Goal: Information Seeking & Learning: Learn about a topic

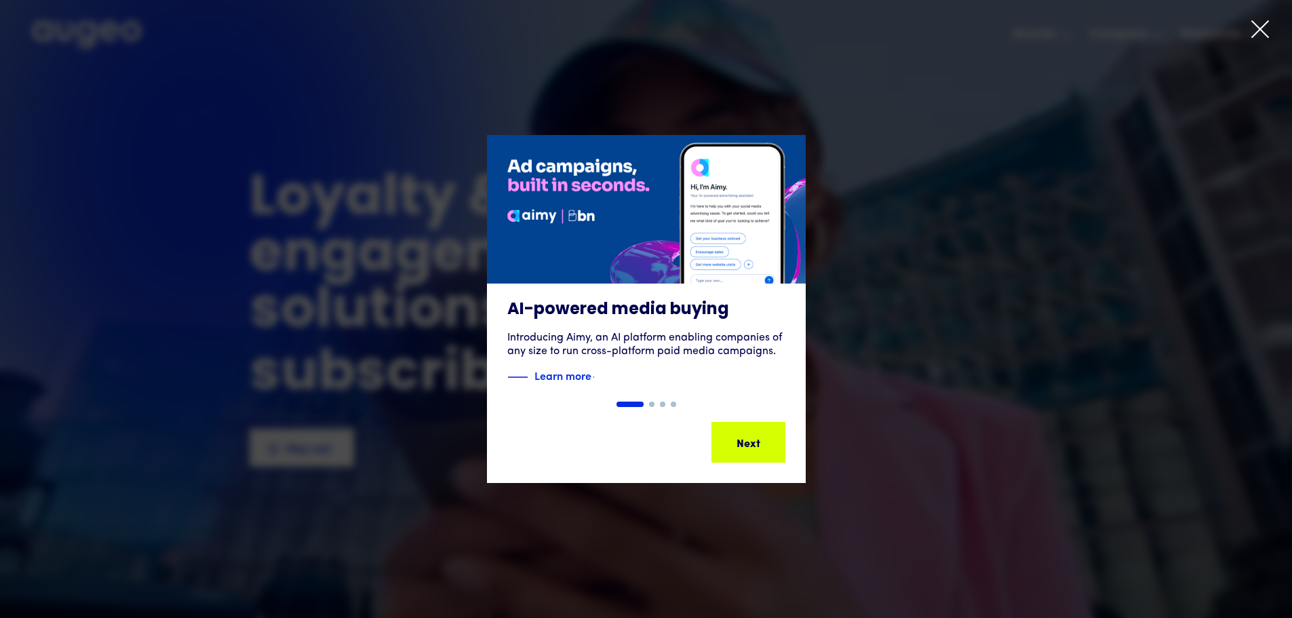
click at [1261, 32] on icon at bounding box center [1260, 29] width 20 height 20
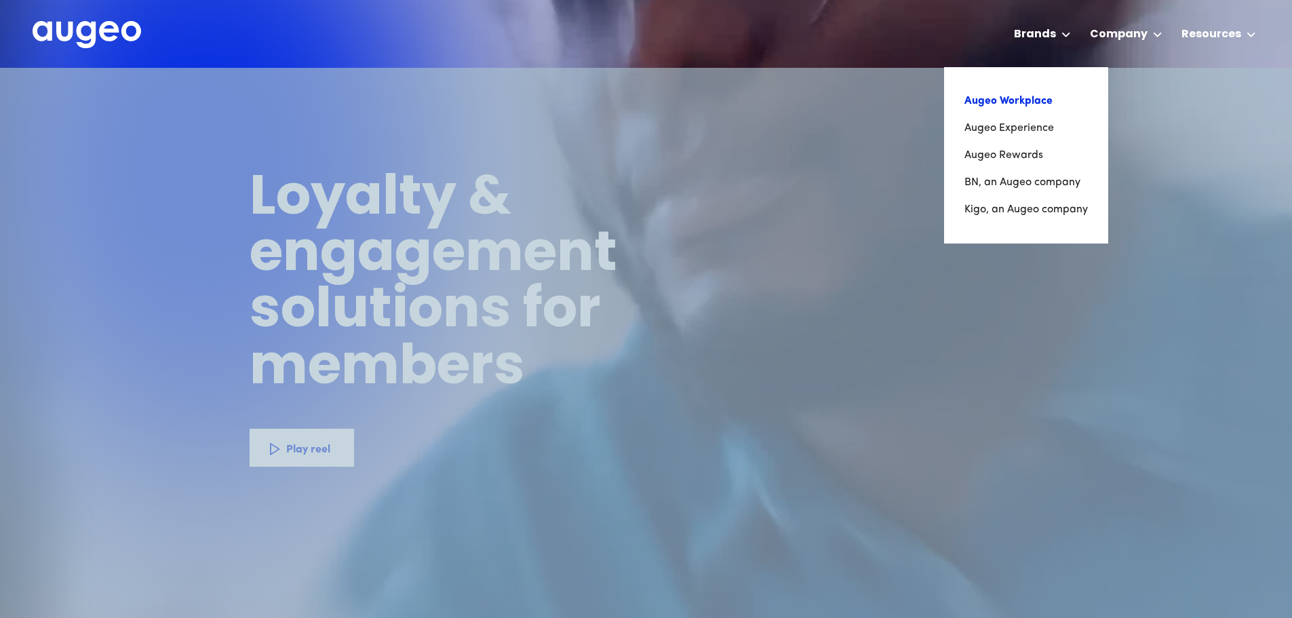
click at [1033, 103] on link "Augeo Workplace" at bounding box center [1025, 100] width 123 height 27
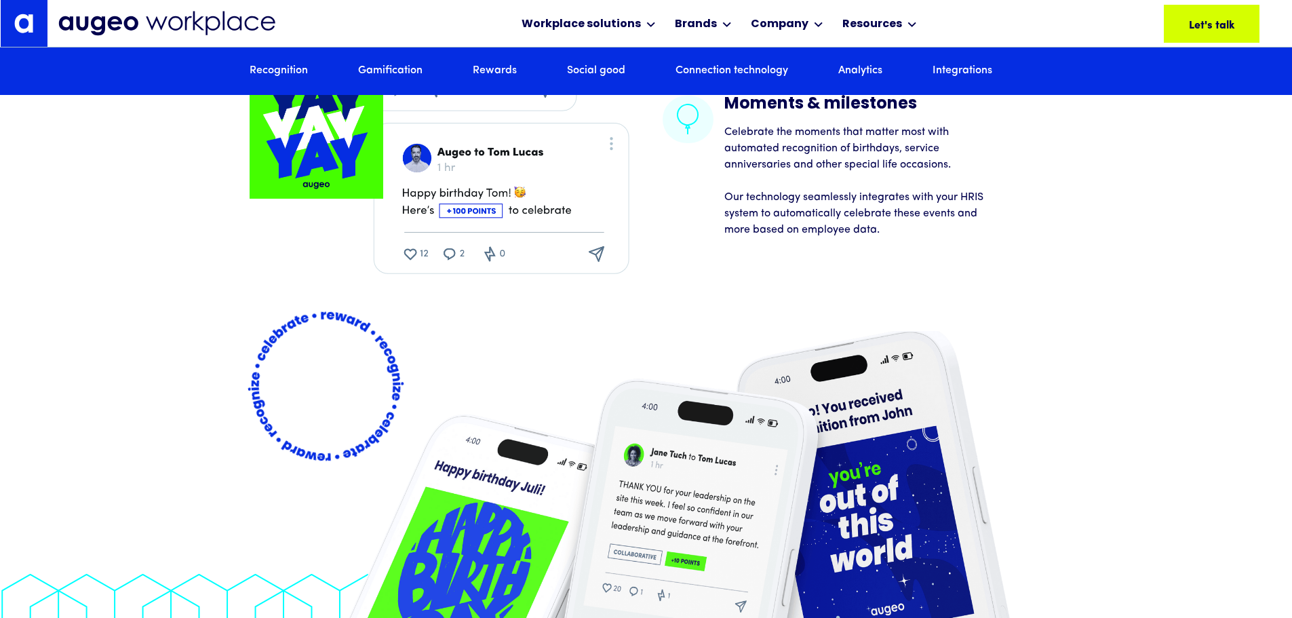
scroll to position [2659, 0]
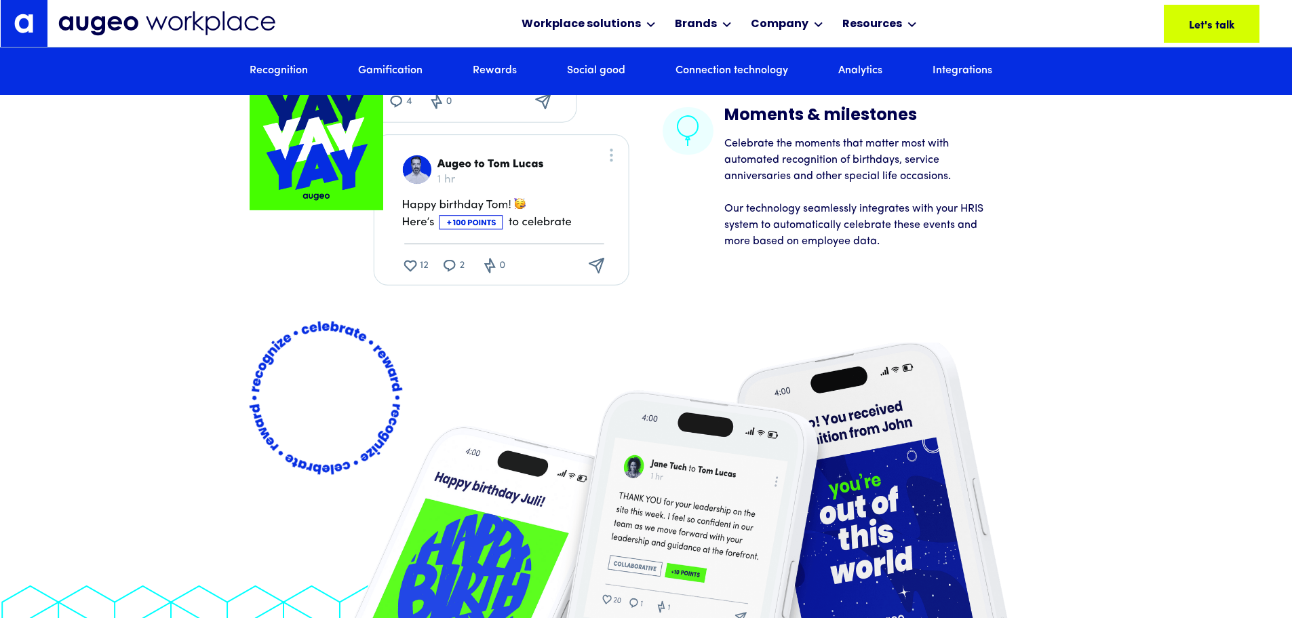
click at [505, 72] on link "Rewards" at bounding box center [495, 71] width 44 height 15
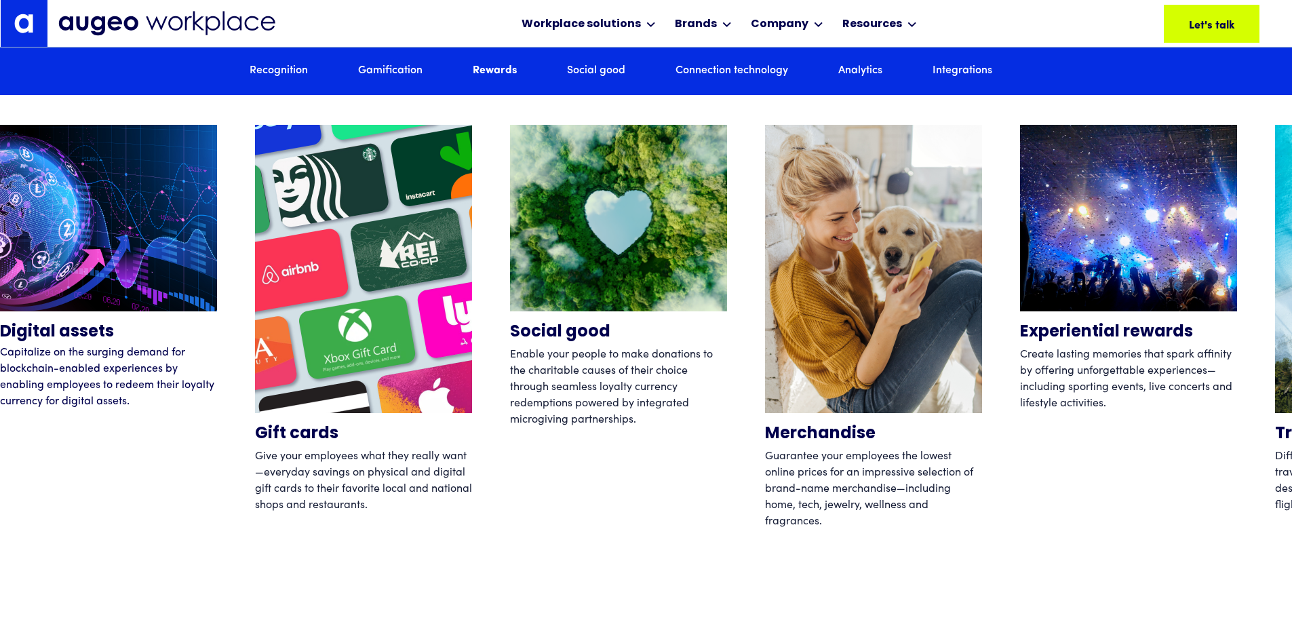
scroll to position [4461, 0]
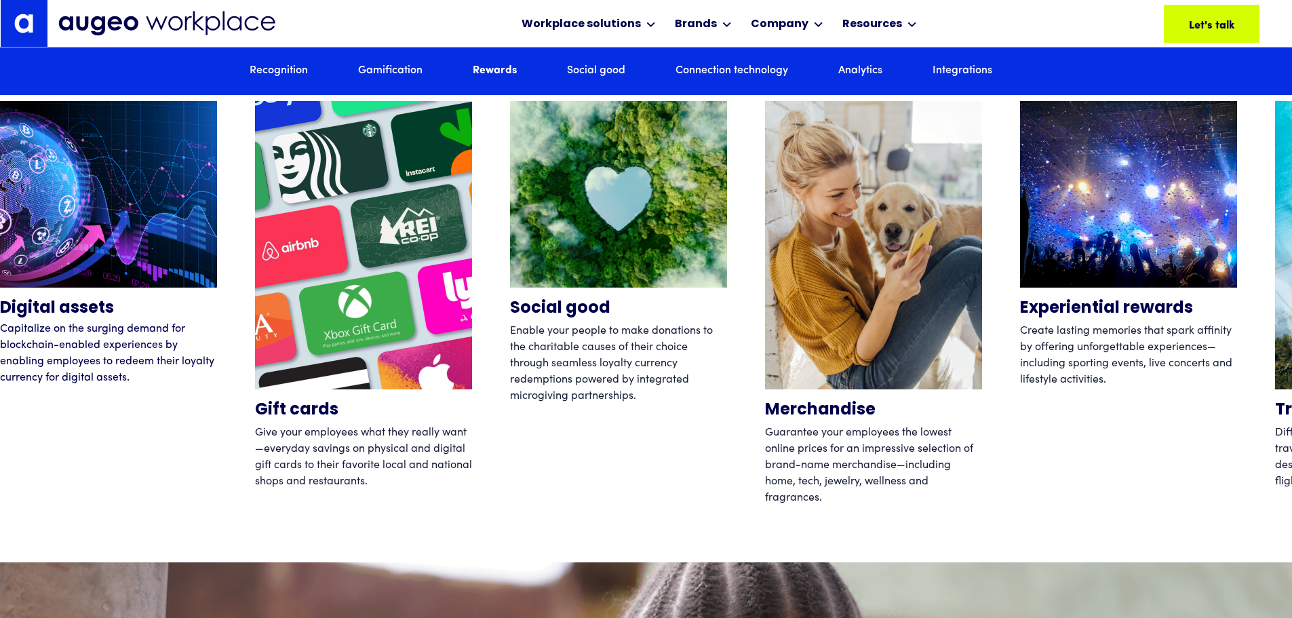
click at [498, 68] on link "Rewards" at bounding box center [495, 71] width 44 height 15
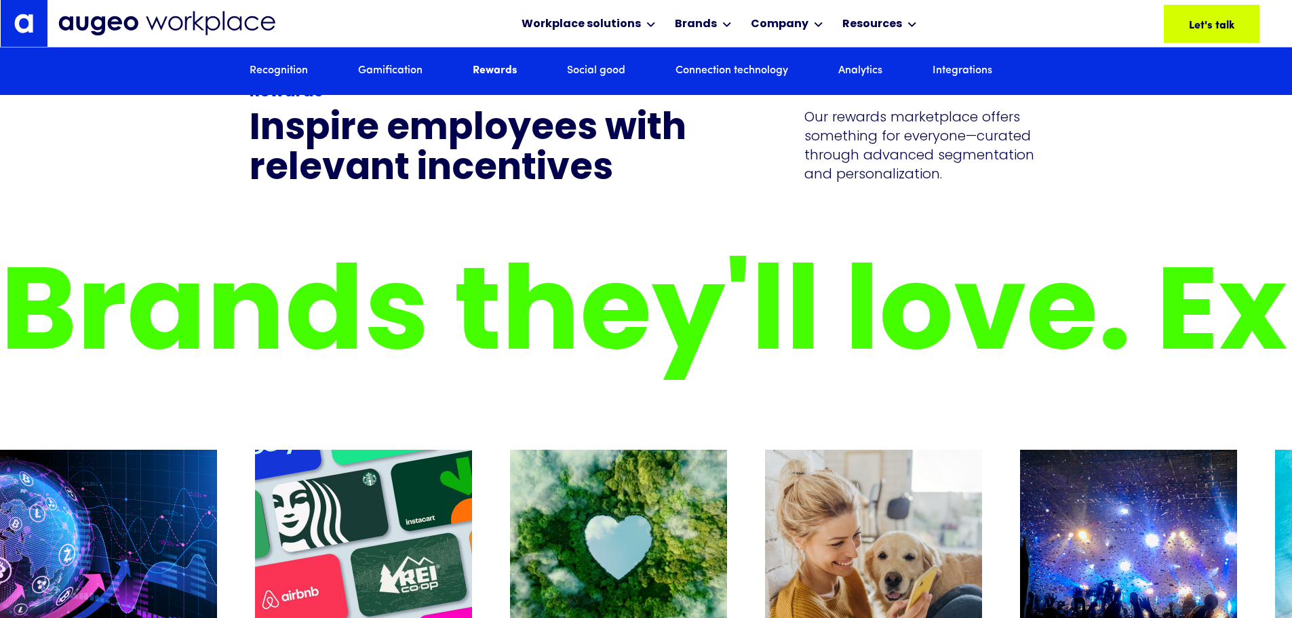
scroll to position [4107, 0]
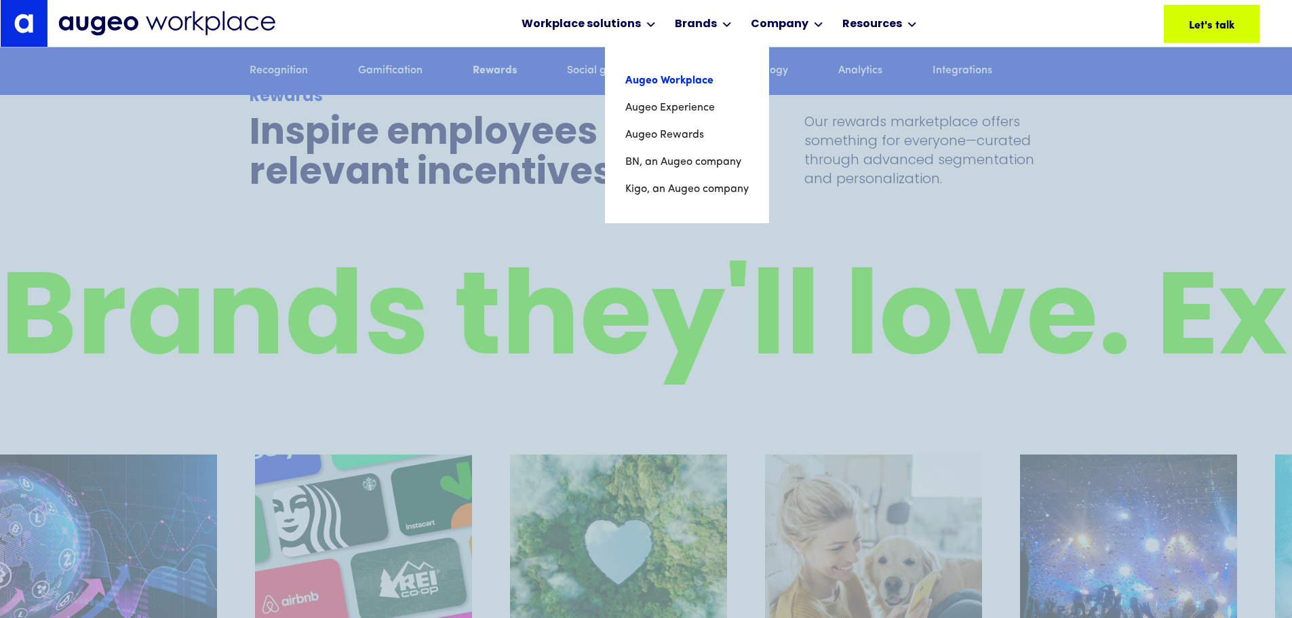
click at [686, 79] on link "Augeo Workplace" at bounding box center [686, 80] width 123 height 27
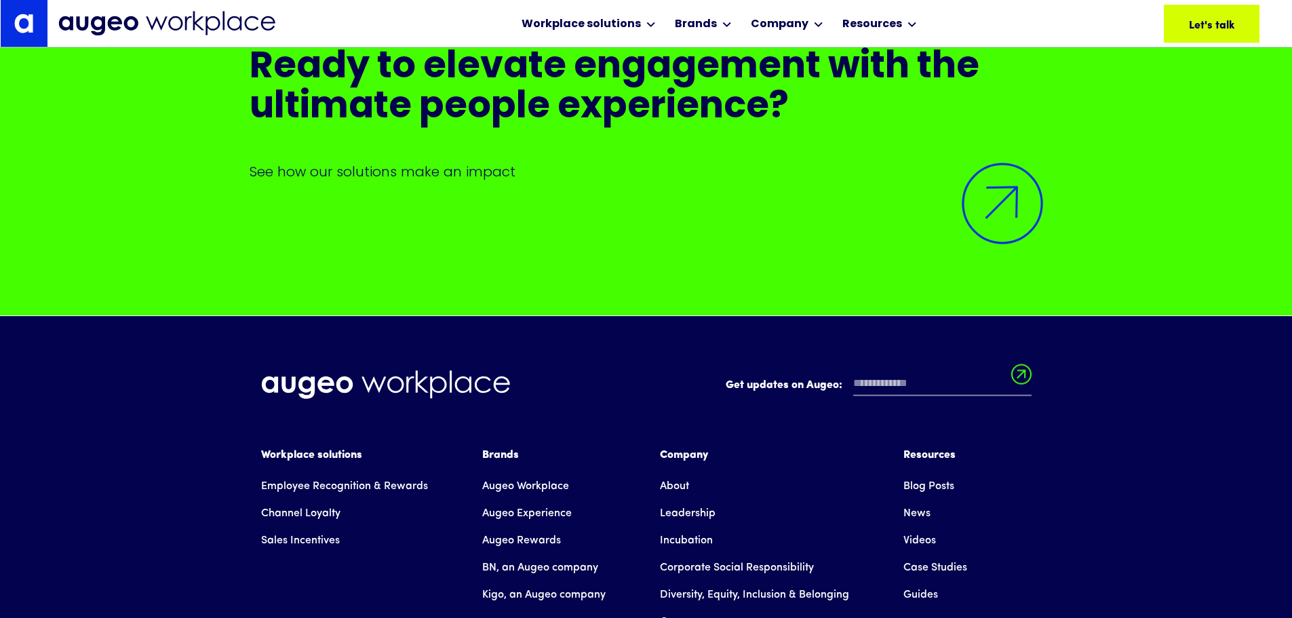
scroll to position [9788, 0]
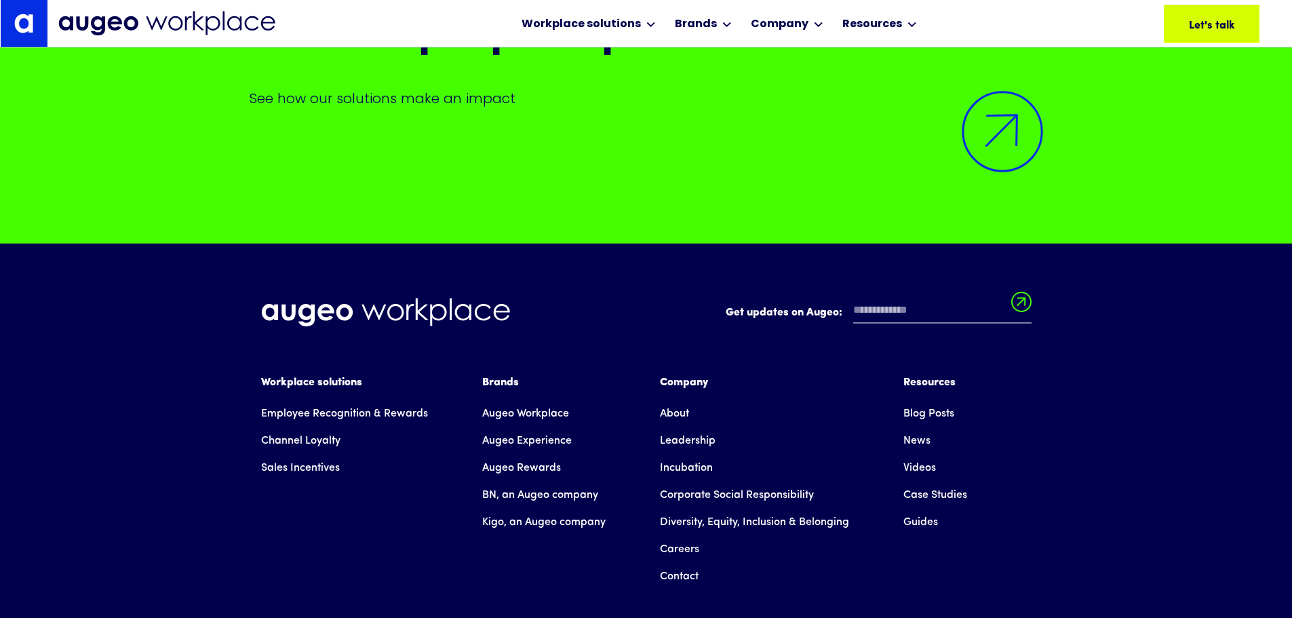
click at [342, 420] on link "Employee Recognition & Rewards" at bounding box center [344, 413] width 167 height 27
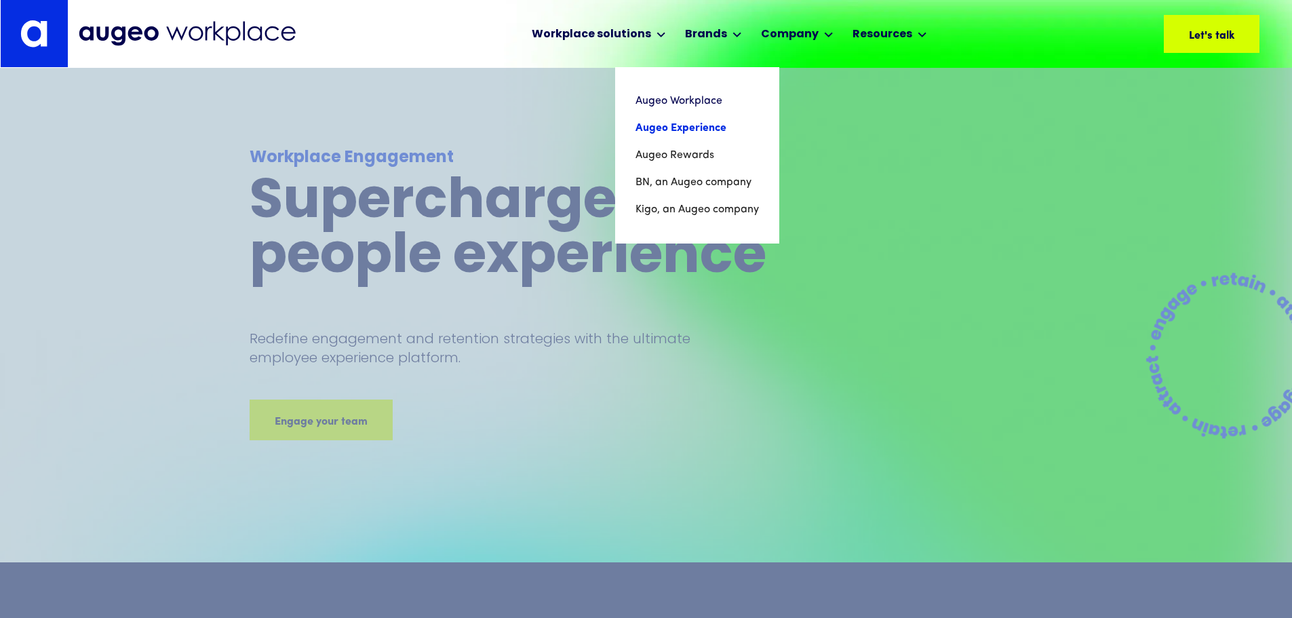
click at [709, 133] on link "Augeo Experience" at bounding box center [696, 128] width 123 height 27
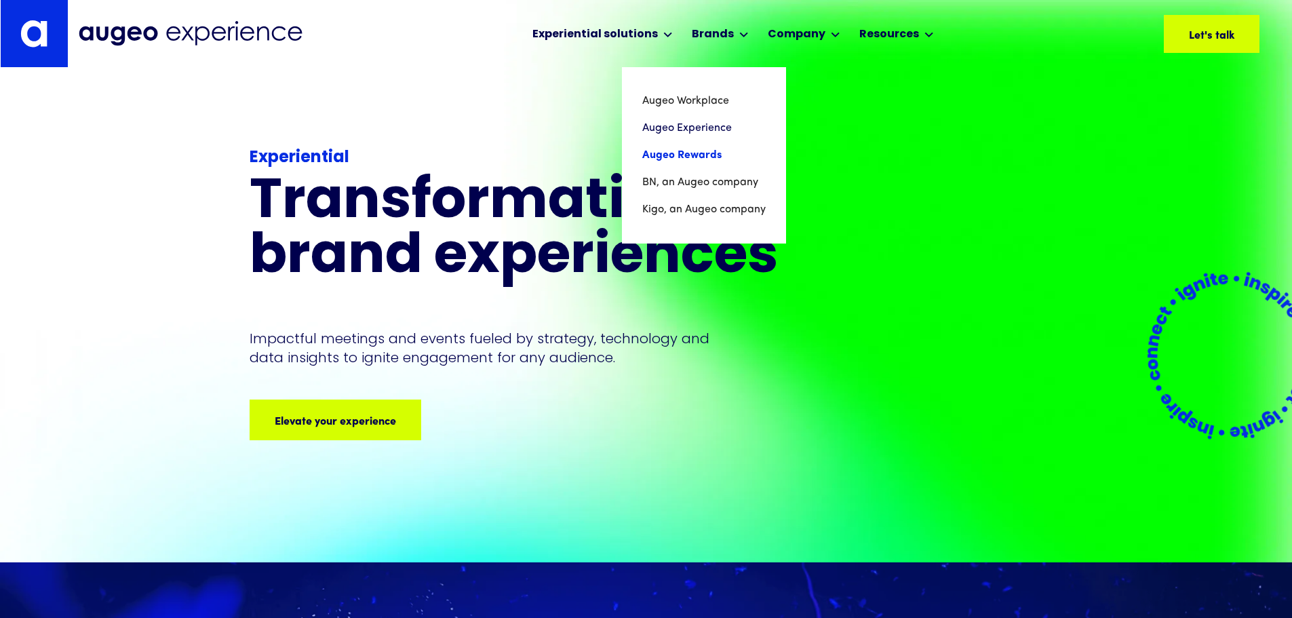
click at [677, 152] on link "Augeo Rewards" at bounding box center [703, 155] width 123 height 27
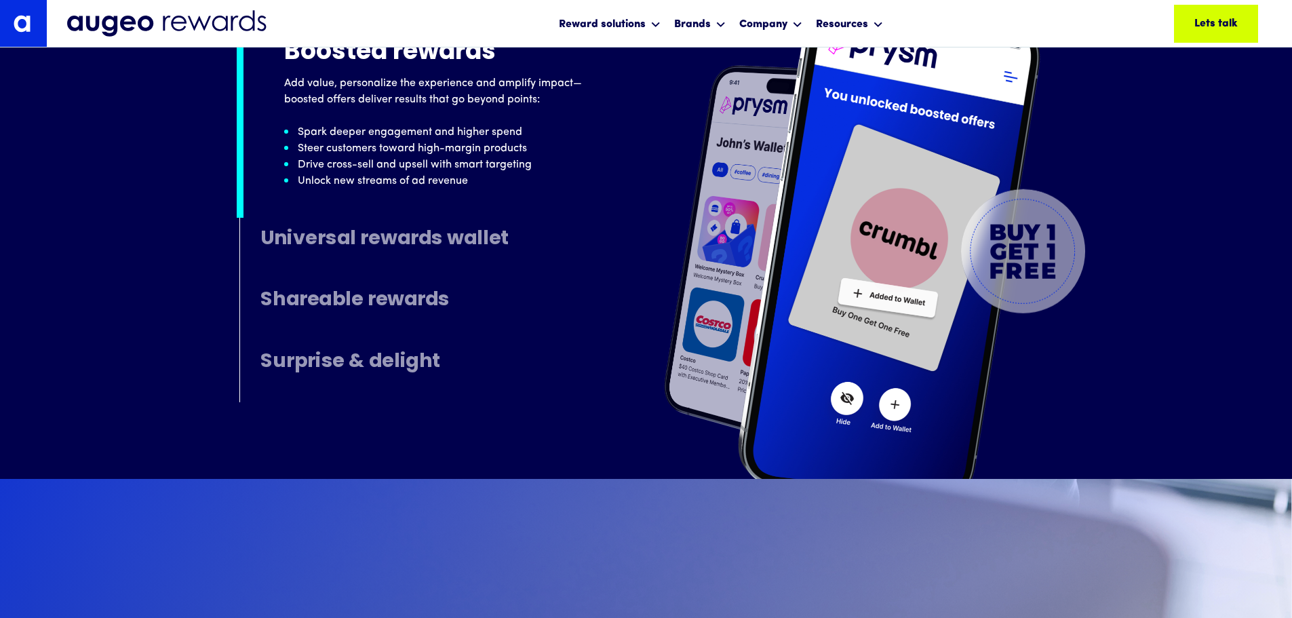
scroll to position [7005, 0]
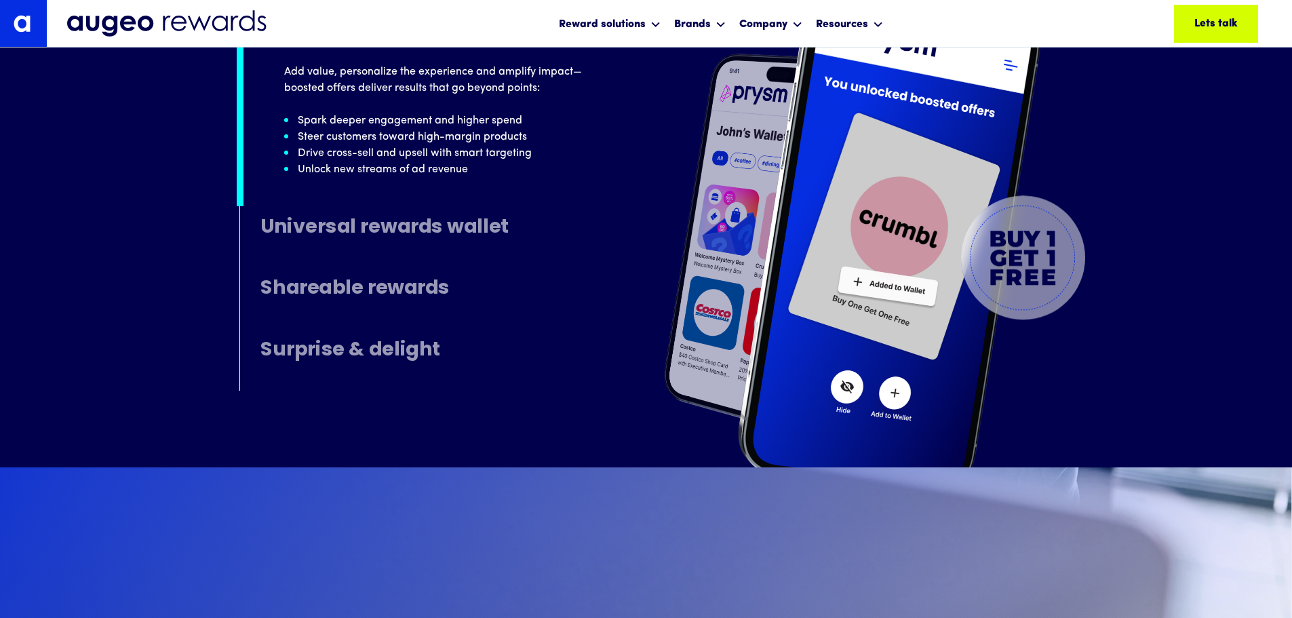
click at [363, 355] on h4 "Surprise & delight" at bounding box center [350, 351] width 180 height 22
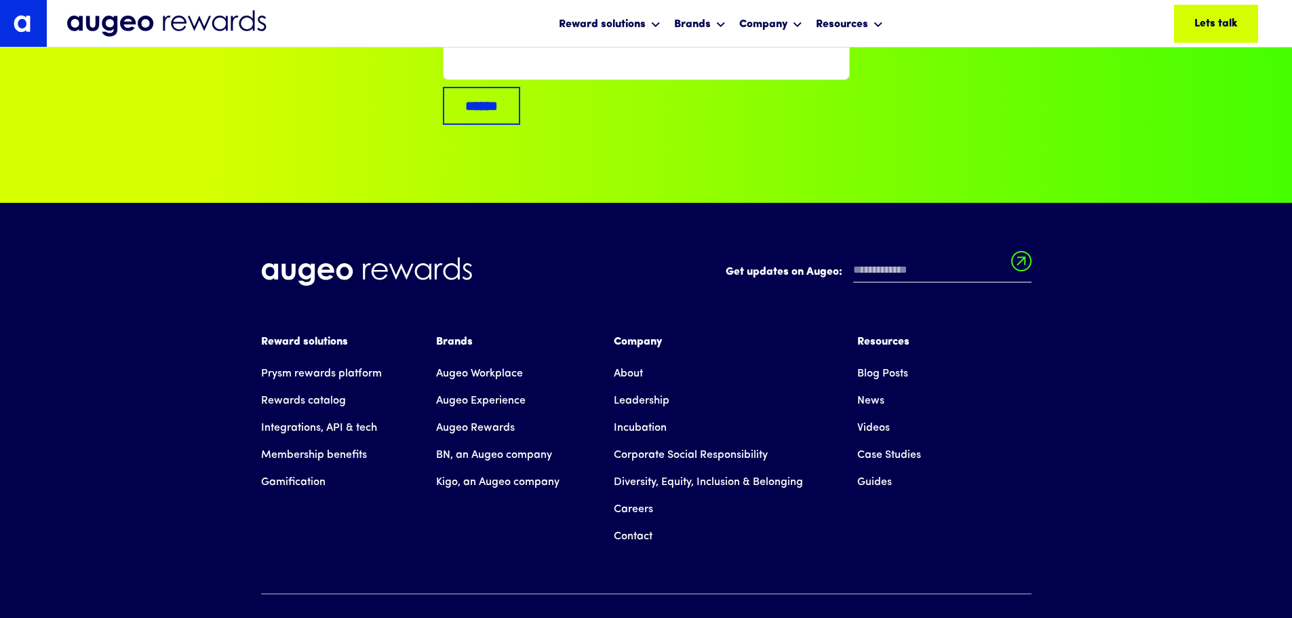
scroll to position [9134, 0]
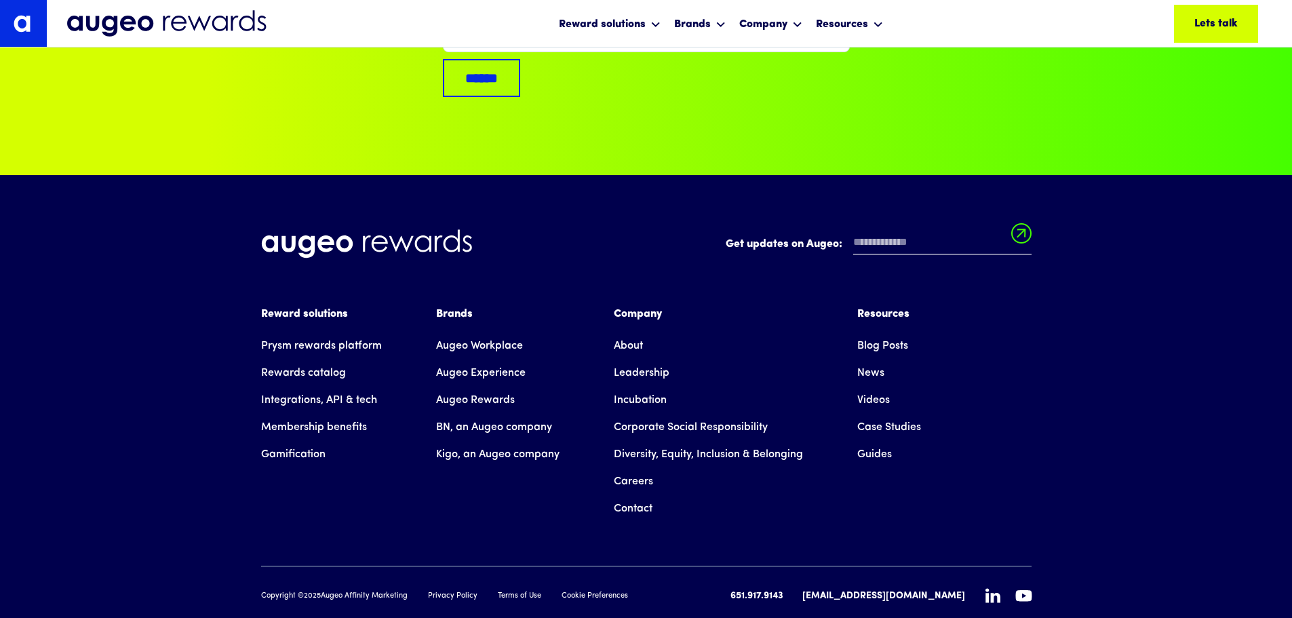
click at [292, 306] on div "Reward solutions" at bounding box center [321, 314] width 121 height 16
click at [886, 414] on link "Case Studies" at bounding box center [889, 427] width 64 height 27
